Goal: Task Accomplishment & Management: Complete application form

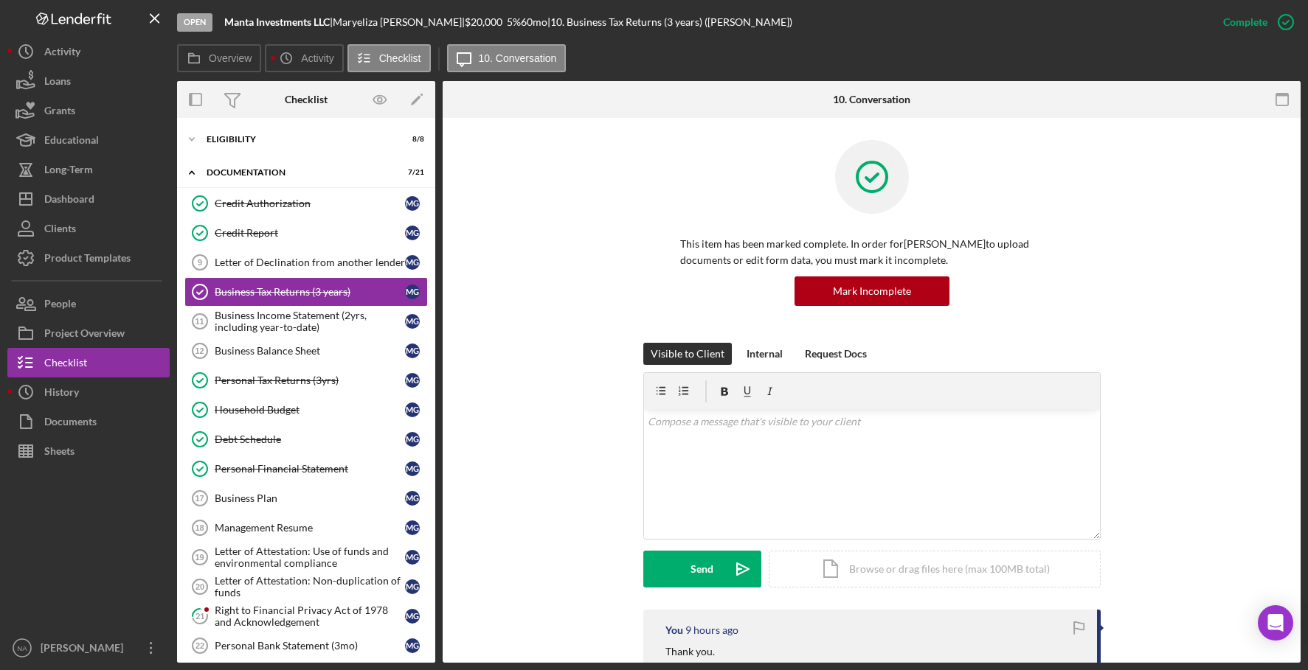
scroll to position [271, 0]
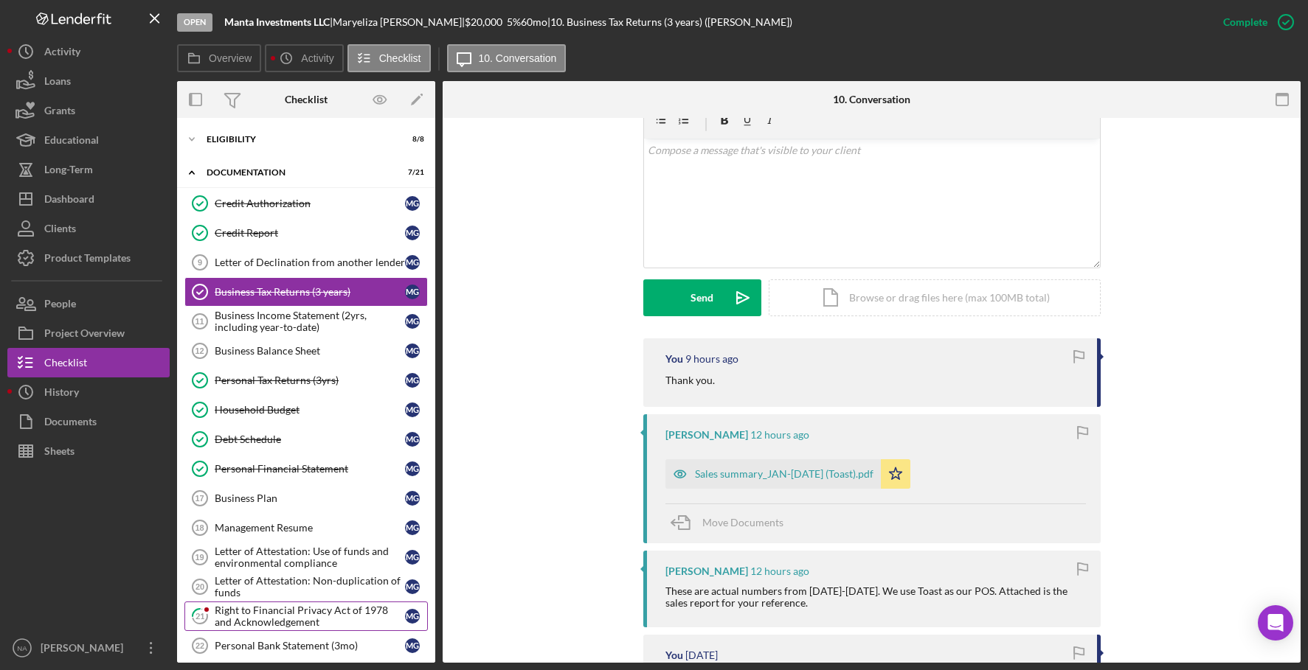
click at [292, 611] on div "Right to Financial Privacy Act of 1978 and Acknowledgement" at bounding box center [310, 617] width 190 height 24
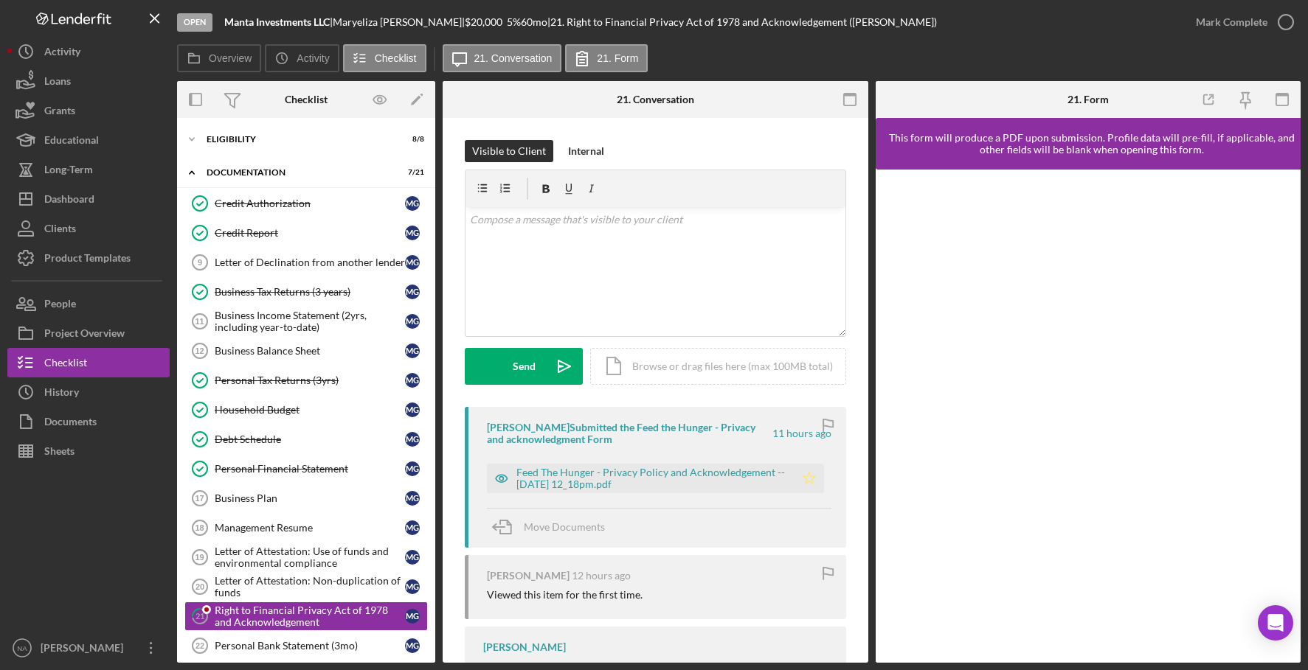
click at [804, 475] on polygon "button" at bounding box center [808, 478] width 13 height 12
click at [1245, 24] on div "Mark Complete" at bounding box center [1232, 22] width 72 height 30
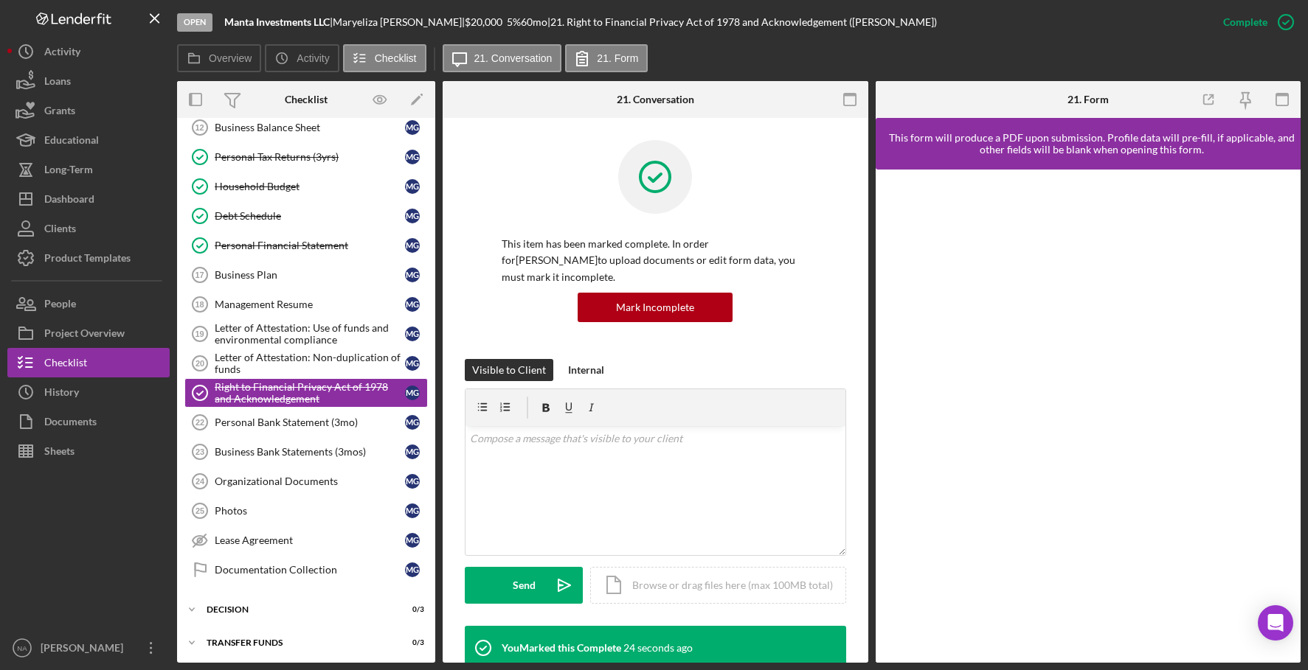
scroll to position [226, 0]
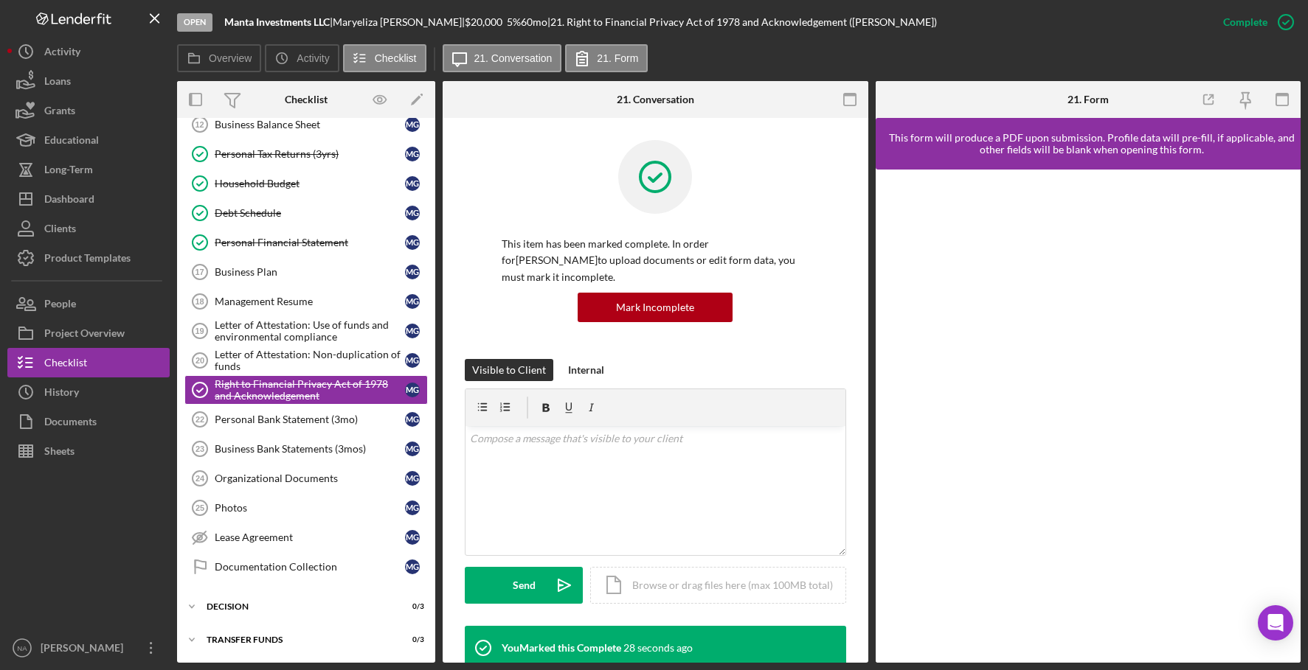
drag, startPoint x: 429, startPoint y: 538, endPoint x: 459, endPoint y: 252, distance: 286.9
click at [459, 252] on div "Overview Internal Workflow Stage Open Icon/Dropdown Arrow Archive (can unarchiv…" at bounding box center [738, 372] width 1123 height 582
drag, startPoint x: 430, startPoint y: 372, endPoint x: 442, endPoint y: 263, distance: 109.8
click at [442, 263] on div "Overview Internal Workflow Stage Open Icon/Dropdown Arrow Archive (can unarchiv…" at bounding box center [738, 372] width 1123 height 582
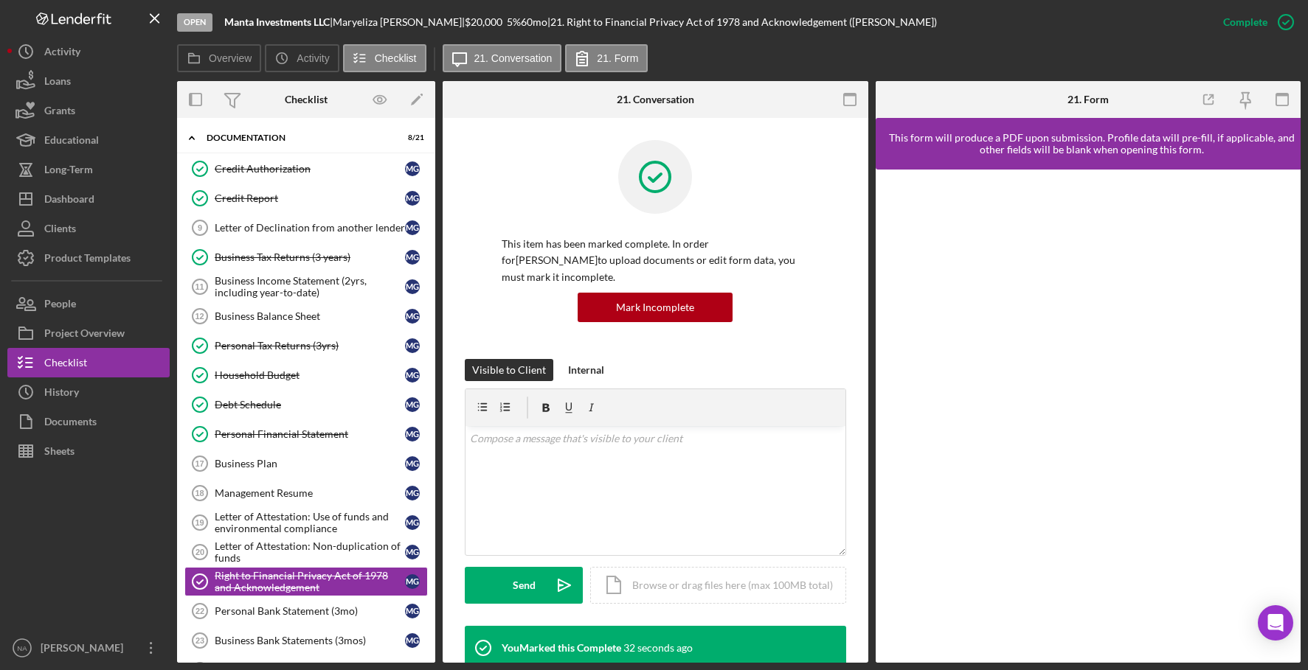
scroll to position [32, 0]
